Goal: Book appointment/travel/reservation

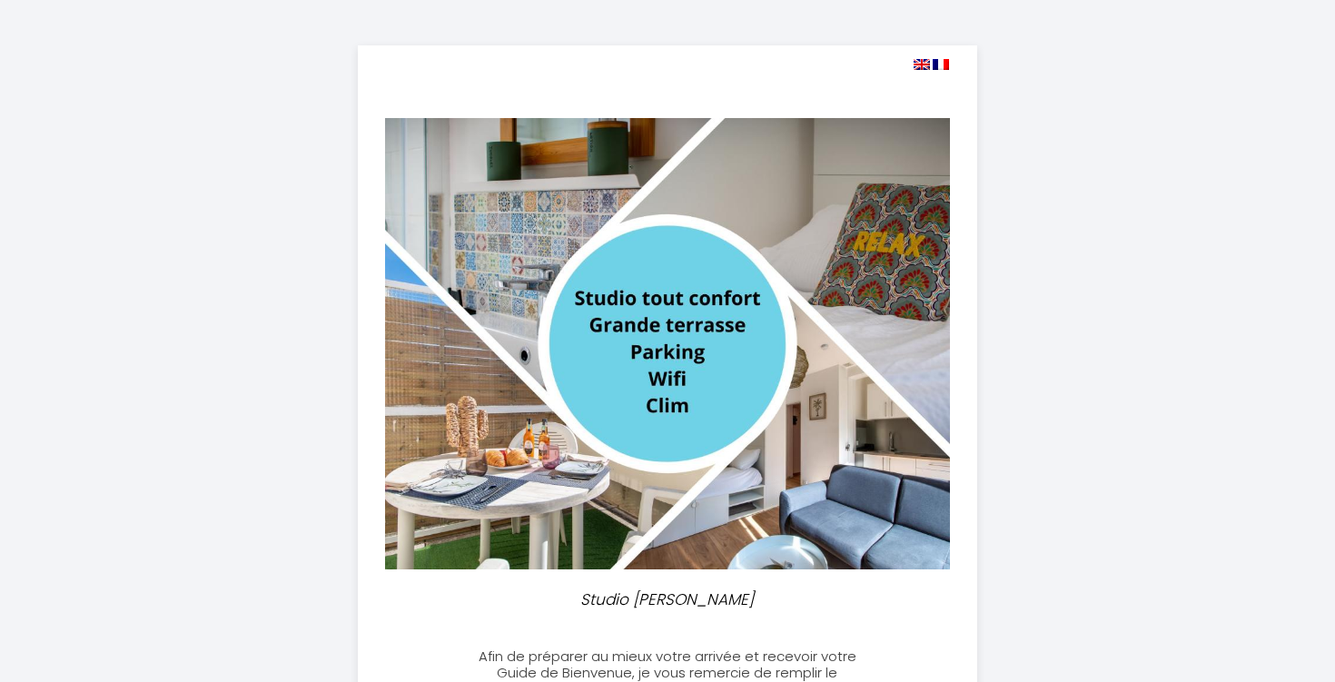
select select
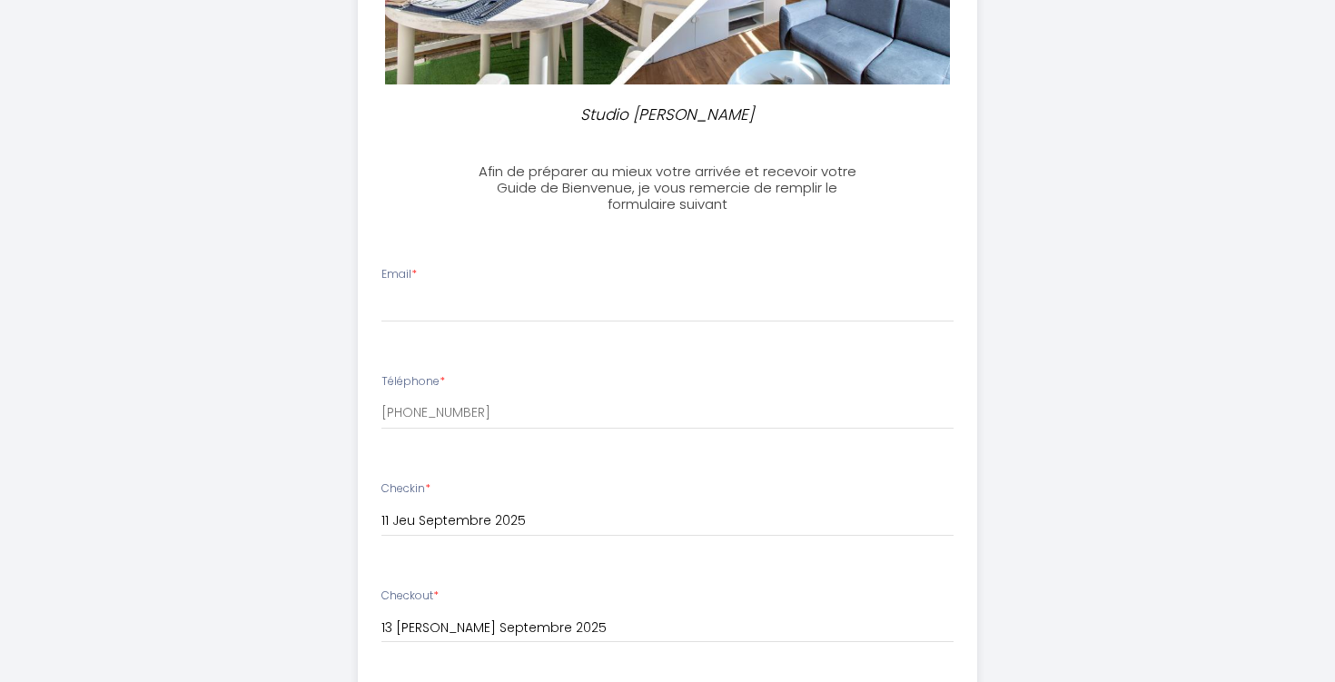
scroll to position [577, 0]
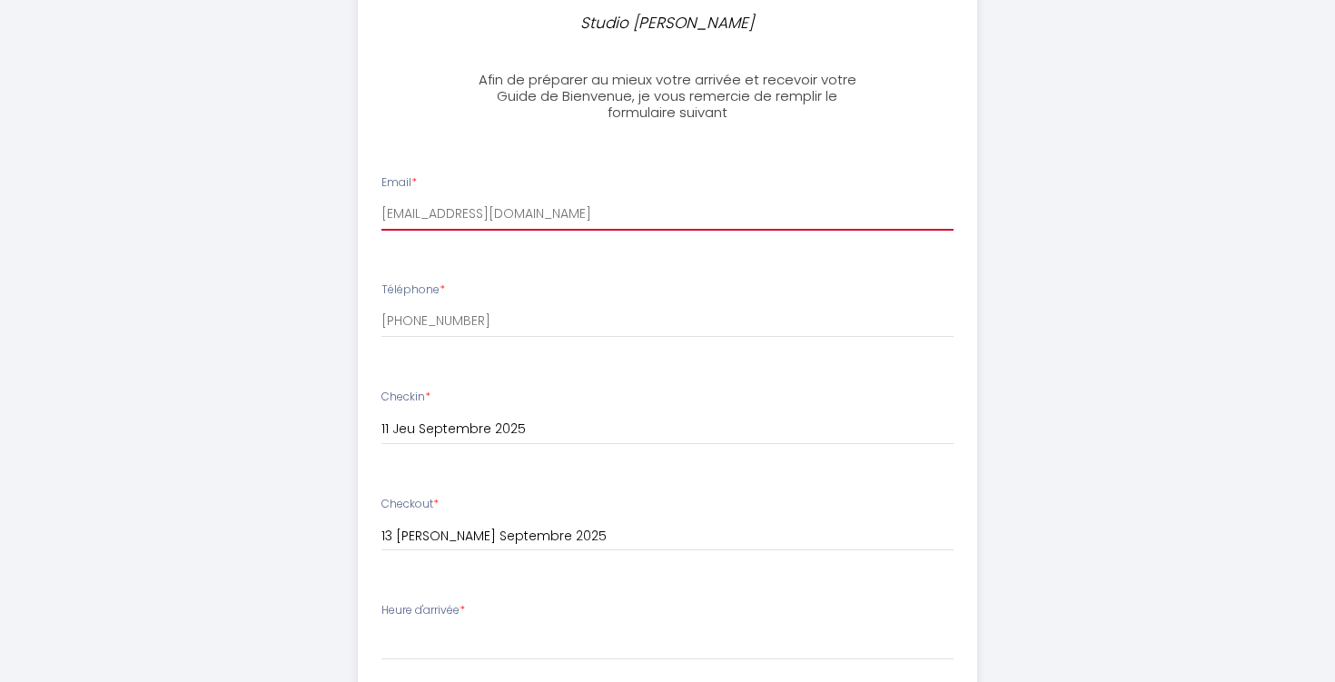
type input "[EMAIL_ADDRESS][DOMAIN_NAME]"
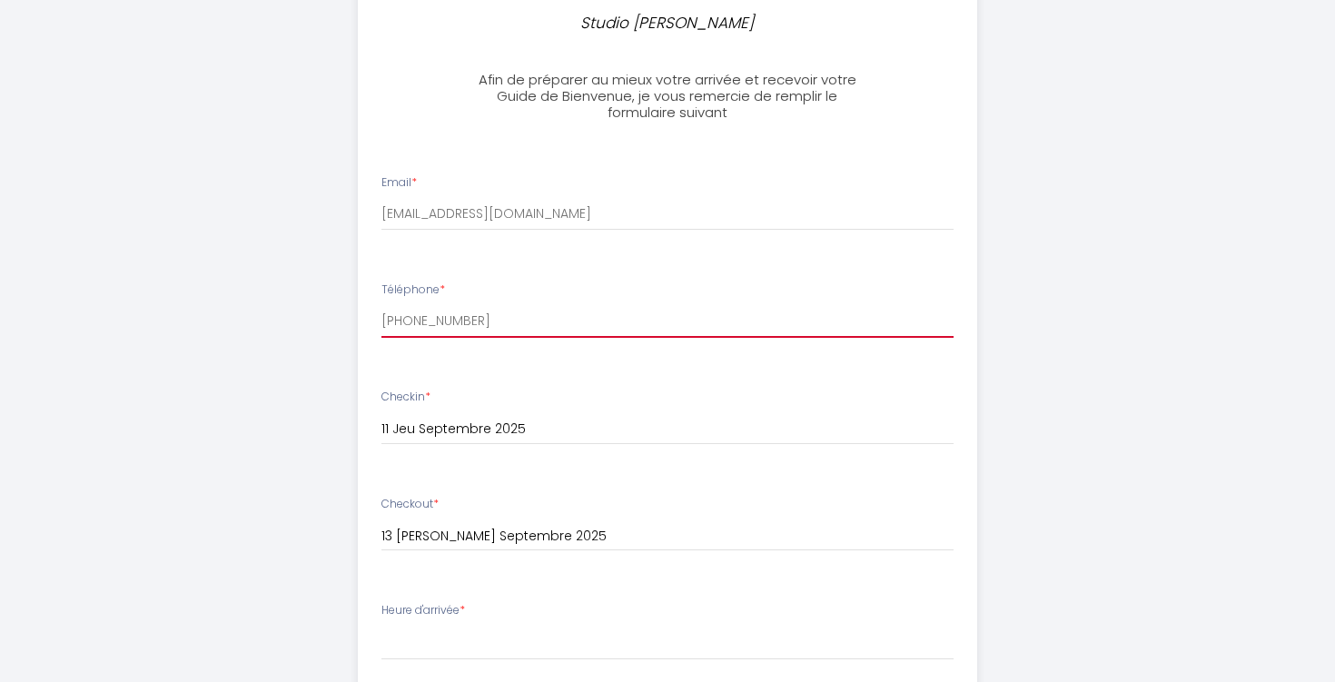
type input "[PHONE_NUMBER]"
click at [690, 366] on ul "Email * [EMAIL_ADDRESS][DOMAIN_NAME] Téléphone * [PHONE_NUMBER] Checkin * 11 Je…" at bounding box center [668, 665] width 642 height 1025
click at [655, 319] on input "[PHONE_NUMBER]" at bounding box center [667, 321] width 573 height 33
drag, startPoint x: 663, startPoint y: 320, endPoint x: 332, endPoint y: 325, distance: 331.6
click at [333, 326] on div "Studio clémentine Montpellier Afin de préparer au mieux votre arrivée et recevo…" at bounding box center [668, 357] width 930 height 1869
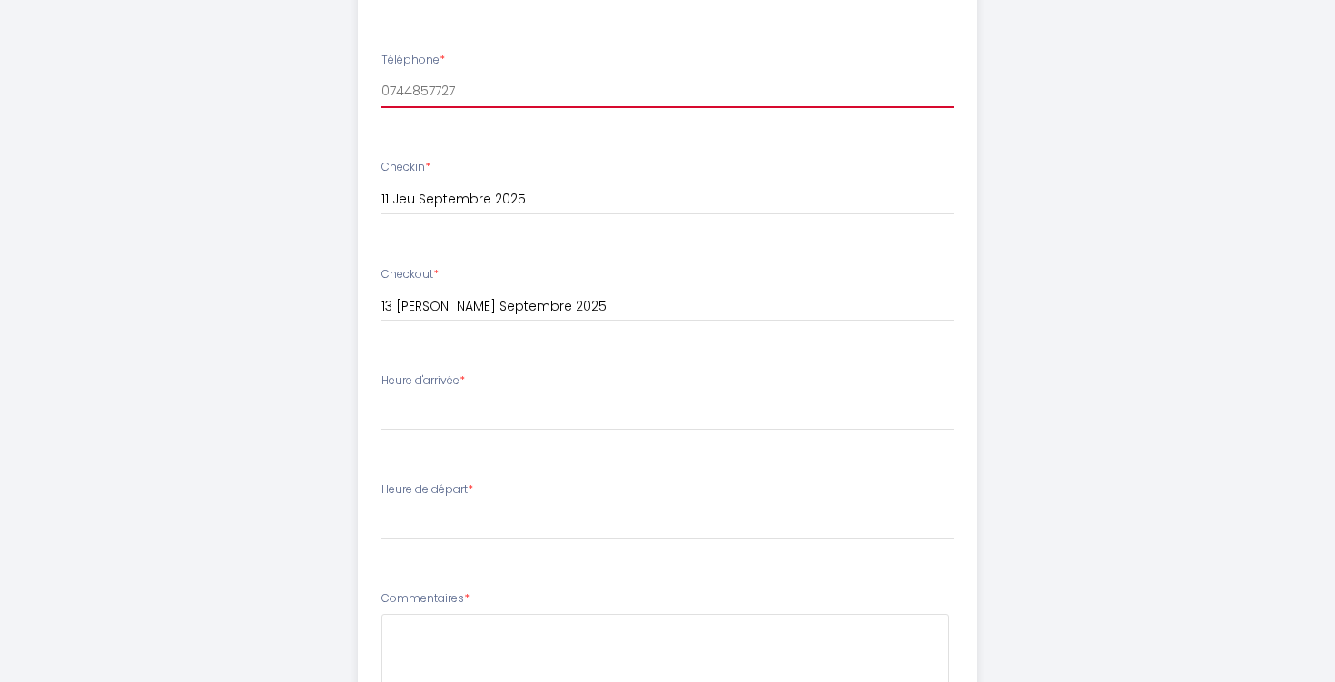
scroll to position [1011, 0]
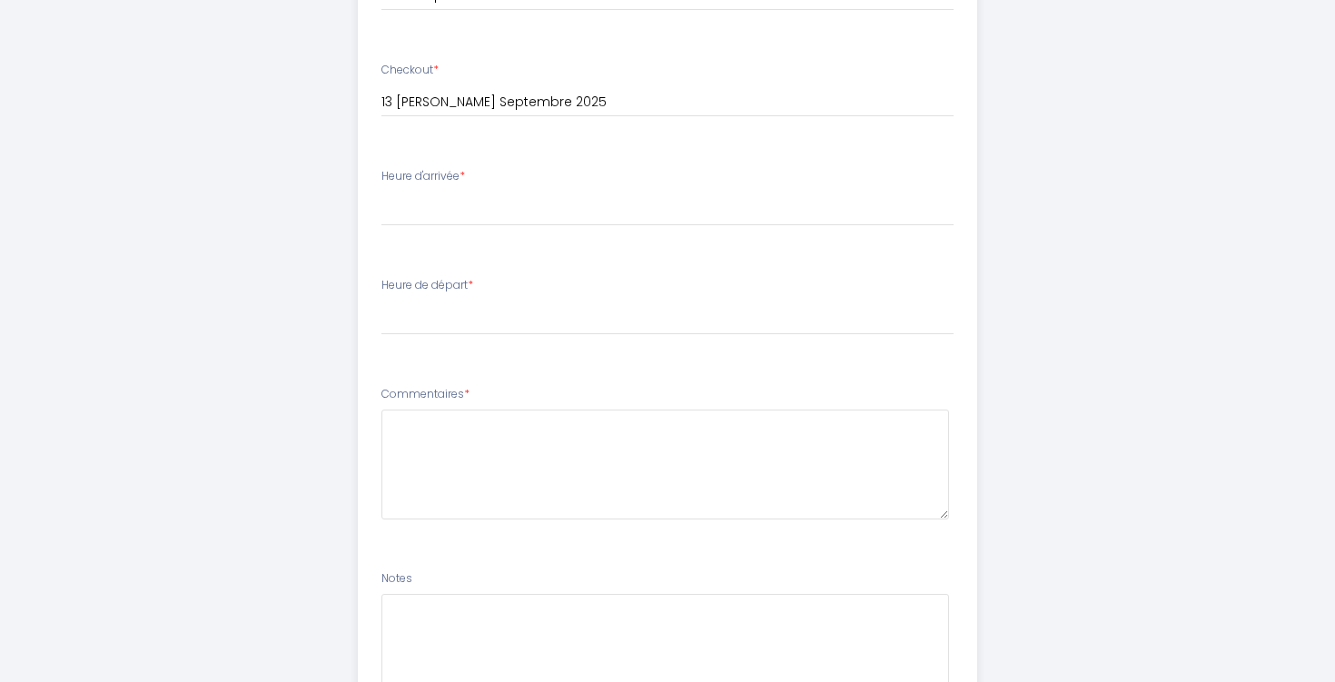
type input "0744857727"
select select "17:00"
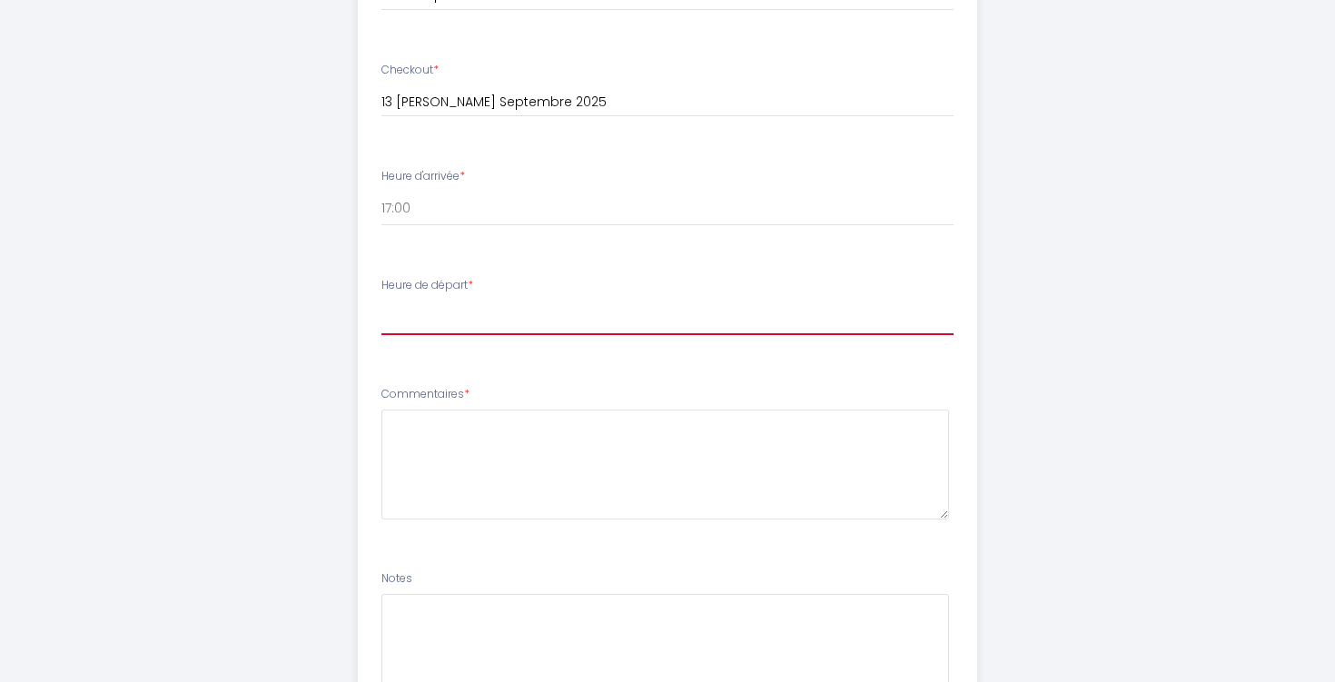
select select "11:00"
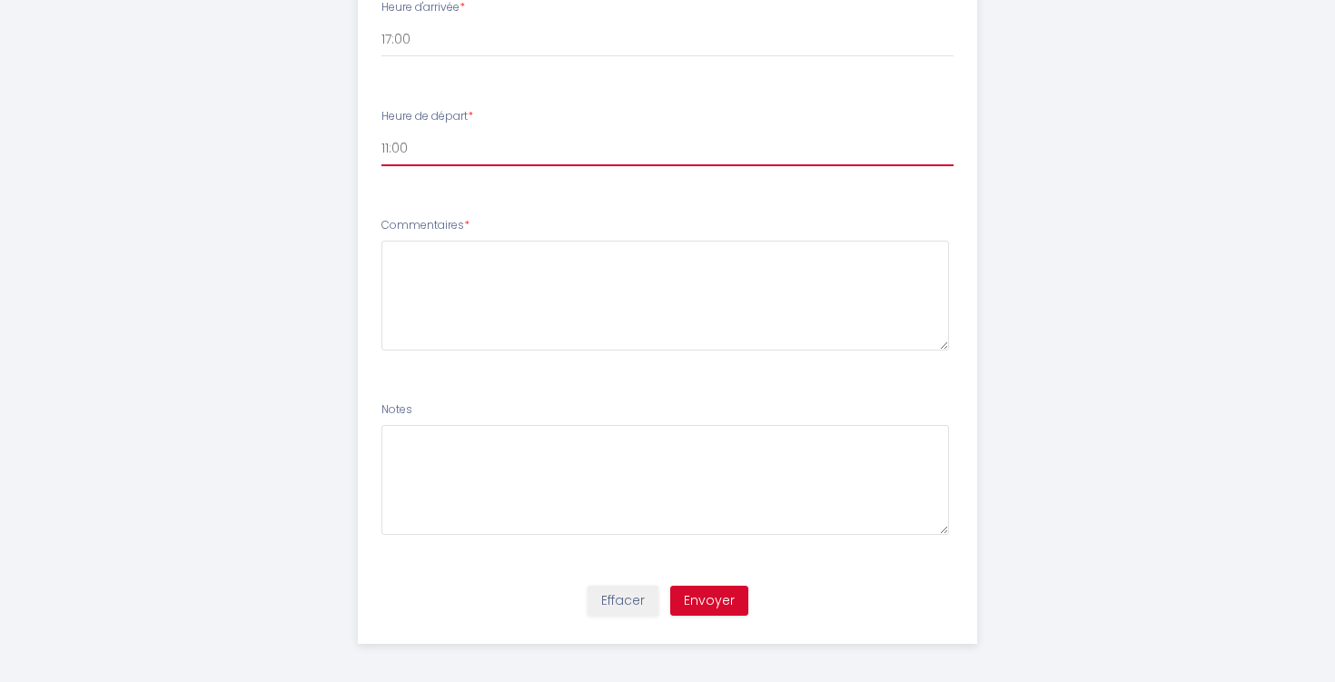
scroll to position [1179, 0]
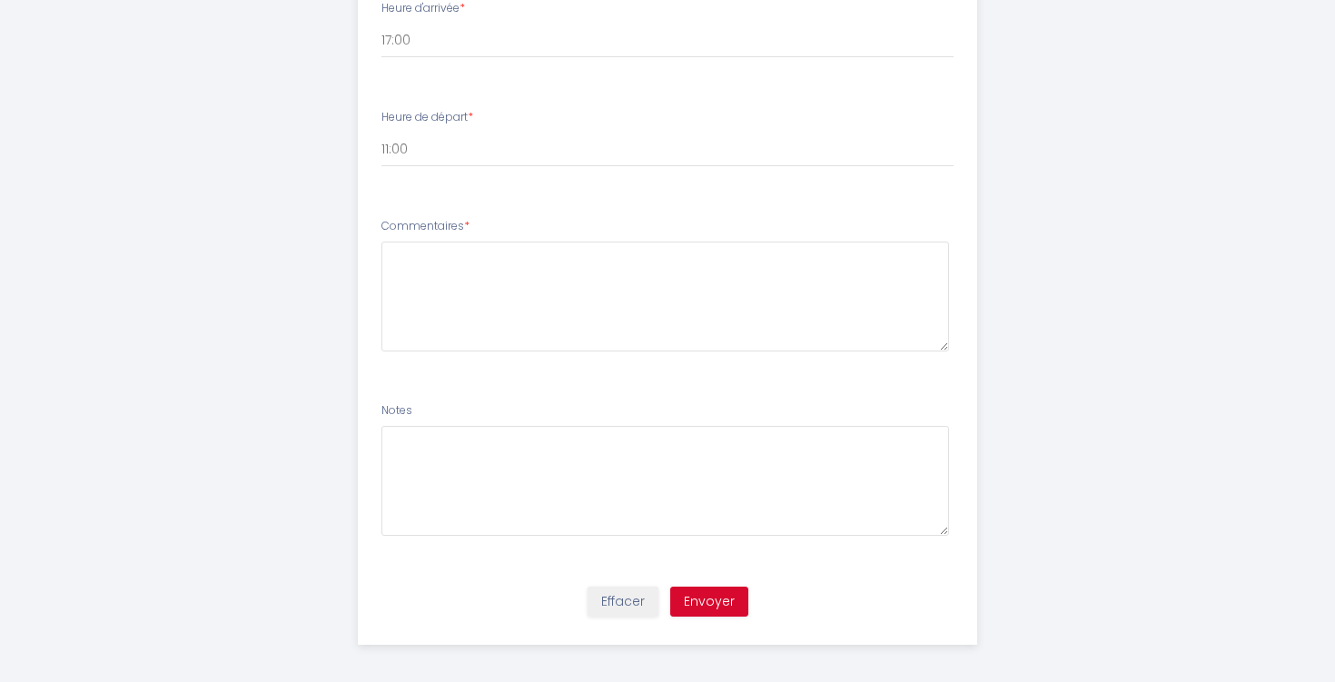
click at [705, 599] on button "Envoyer" at bounding box center [709, 602] width 78 height 31
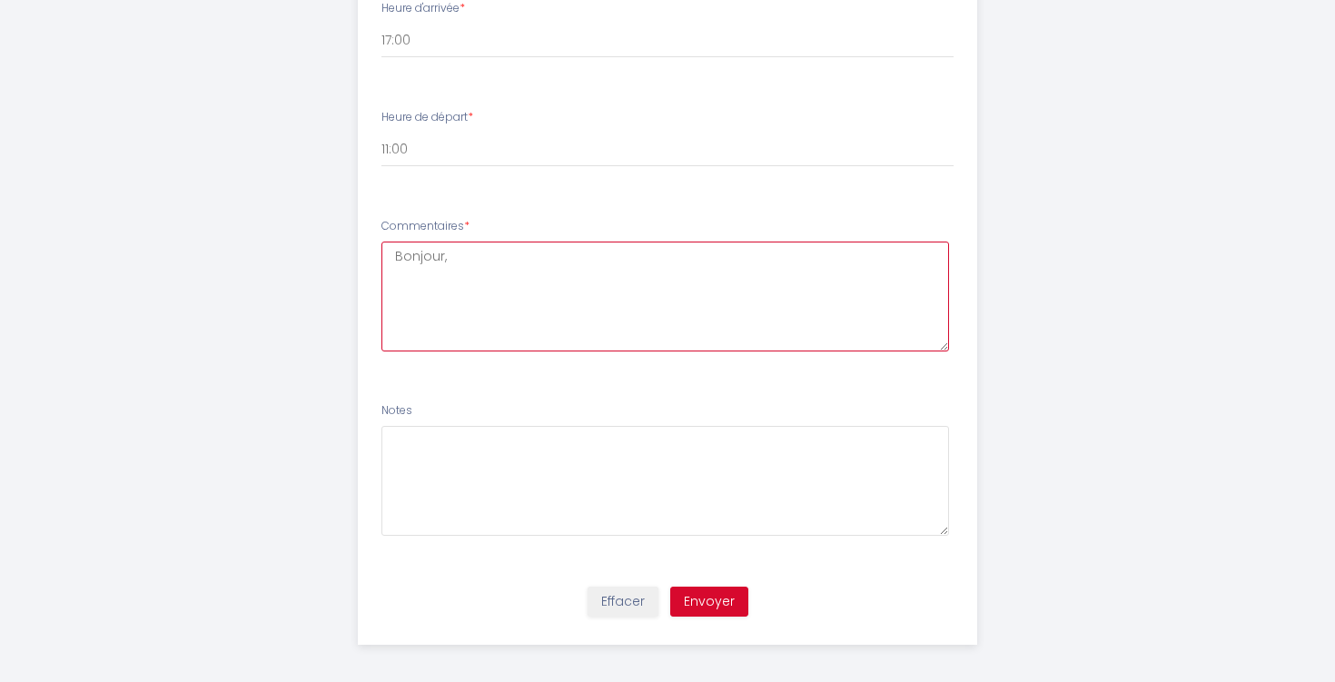
type textarea "Bonjour,"
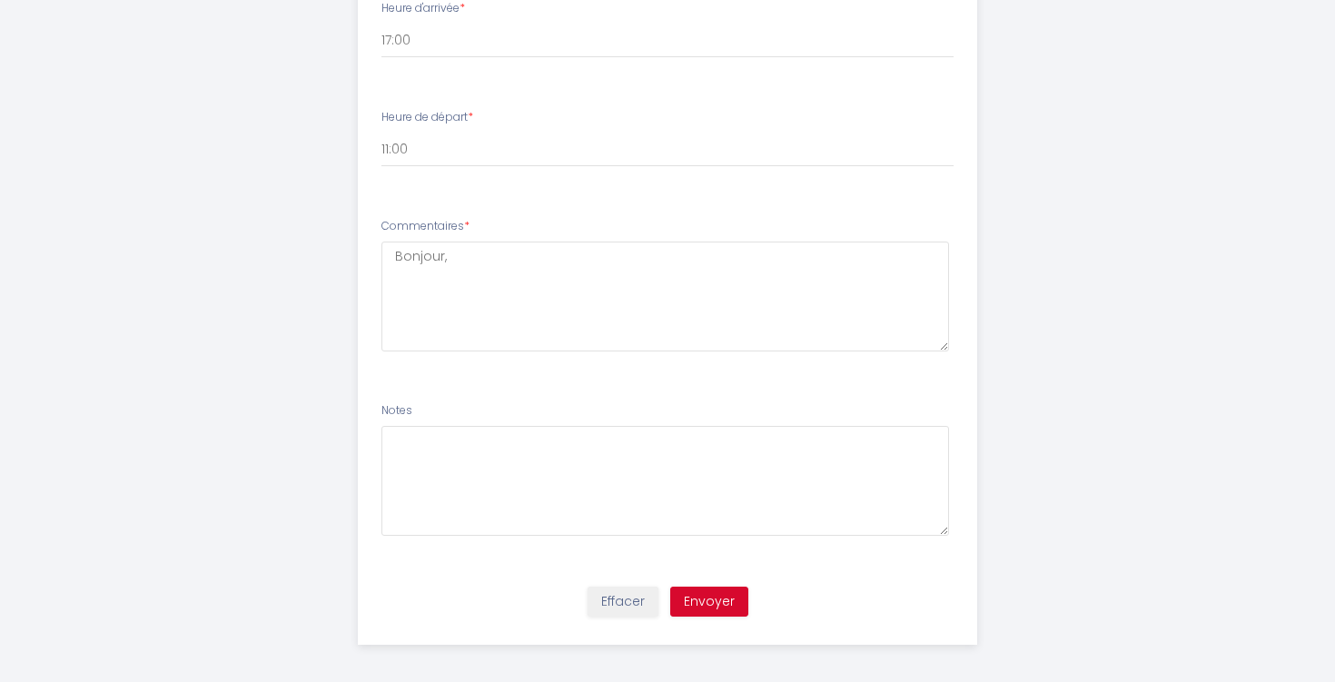
click at [687, 608] on button "Envoyer" at bounding box center [709, 602] width 78 height 31
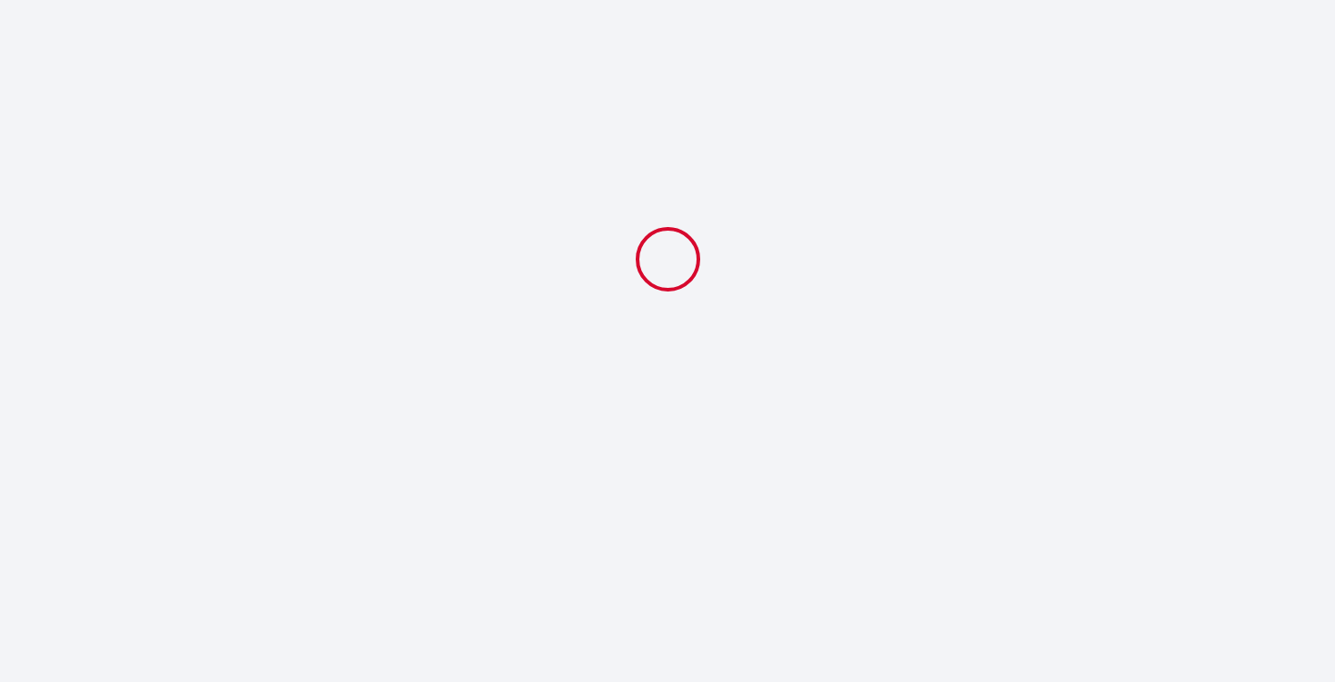
select select "11:00"
